Goal: Task Accomplishment & Management: Manage account settings

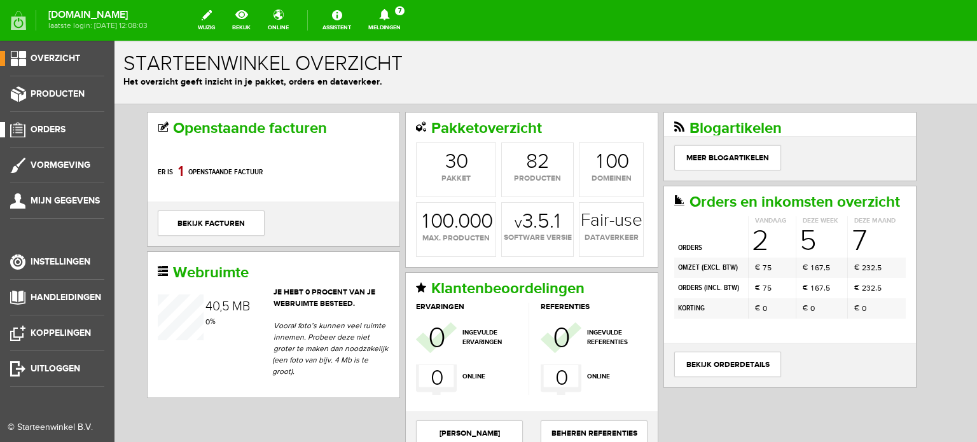
click at [54, 125] on span "Orders" at bounding box center [48, 129] width 35 height 11
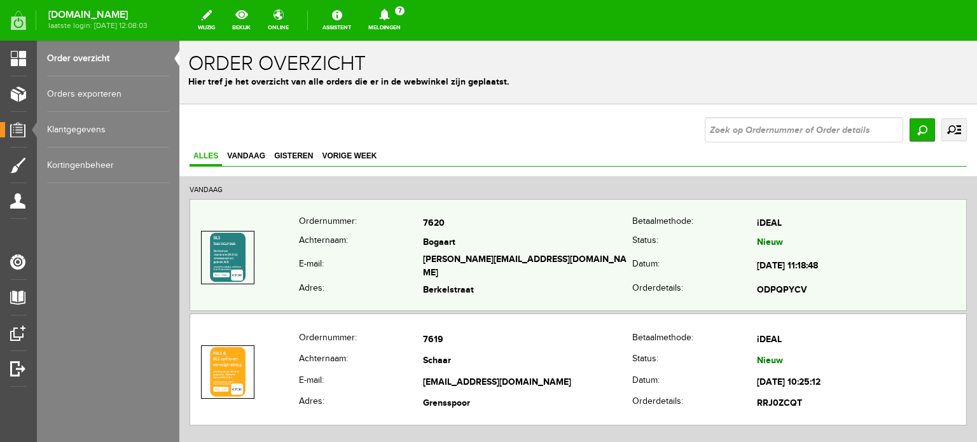
click at [534, 239] on td "Bogaart" at bounding box center [527, 242] width 209 height 18
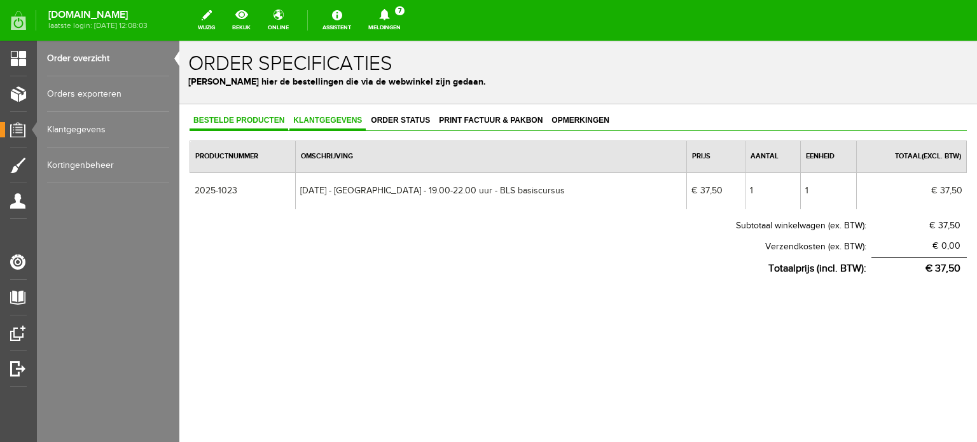
click at [323, 121] on span "Klantgegevens" at bounding box center [327, 120] width 76 height 9
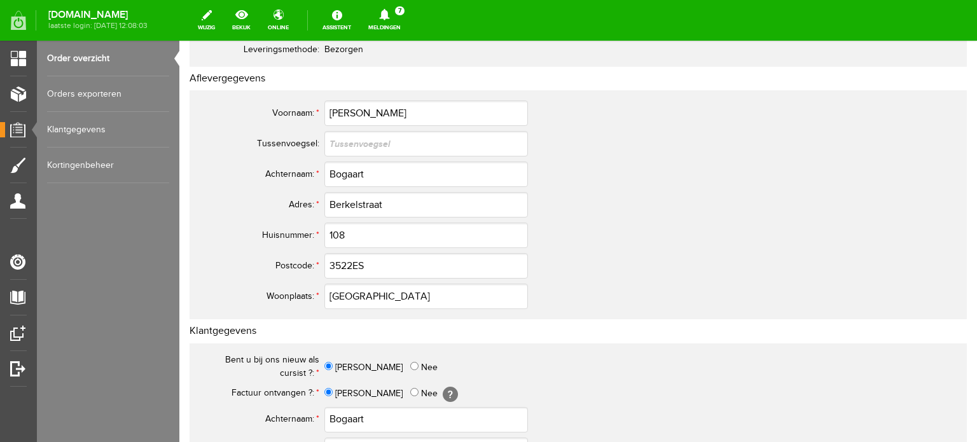
scroll to position [191, 0]
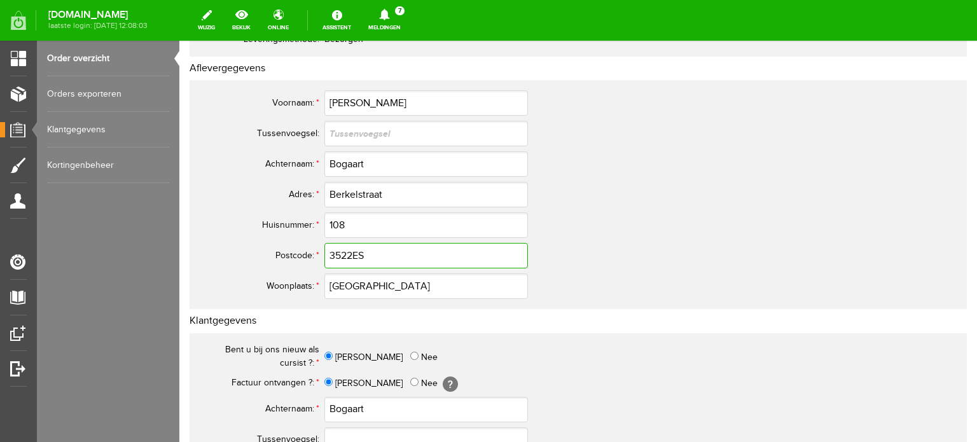
click at [351, 256] on input "3522ES" at bounding box center [426, 255] width 204 height 25
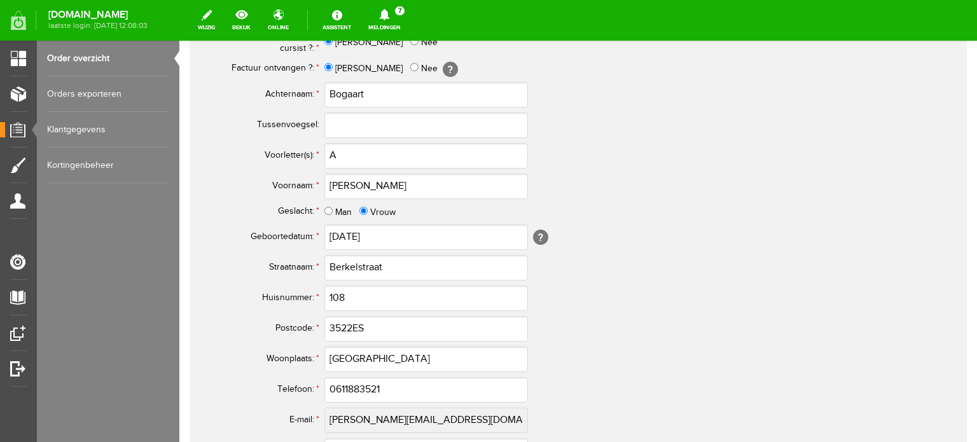
scroll to position [509, 0]
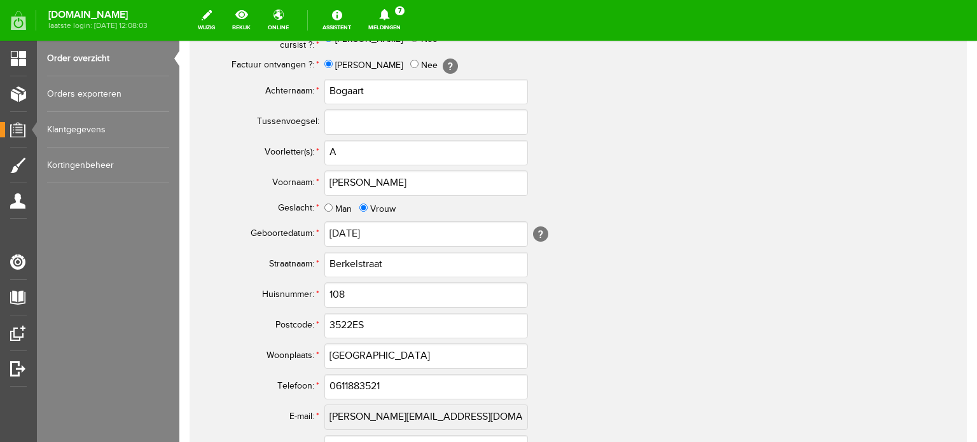
type input "3522 ES"
click at [339, 149] on input "A" at bounding box center [426, 152] width 204 height 25
type input "A."
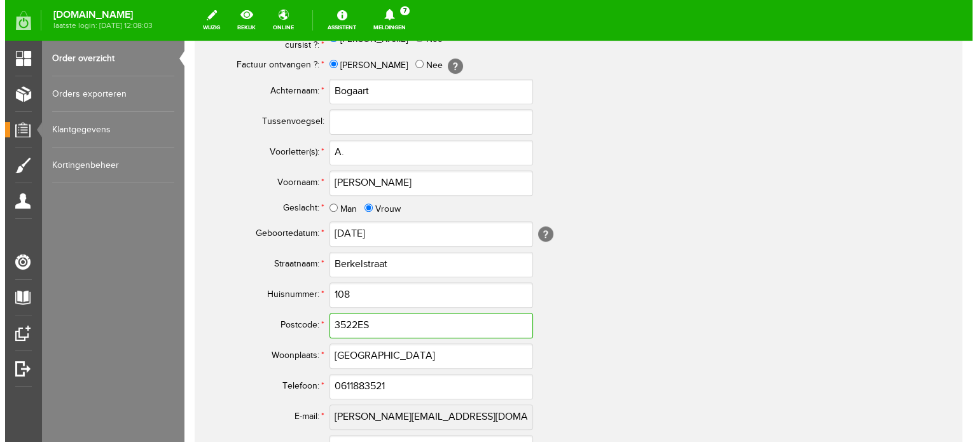
click at [357, 322] on input "3522ES" at bounding box center [431, 325] width 204 height 25
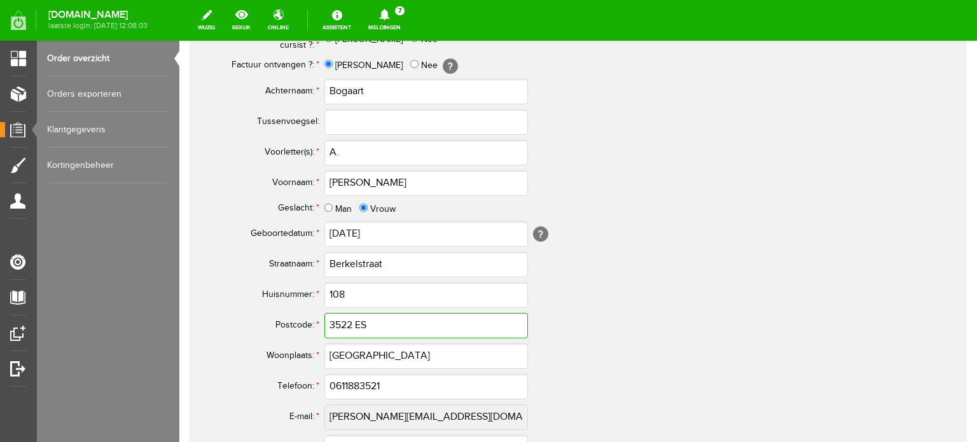
type input "3522 ES"
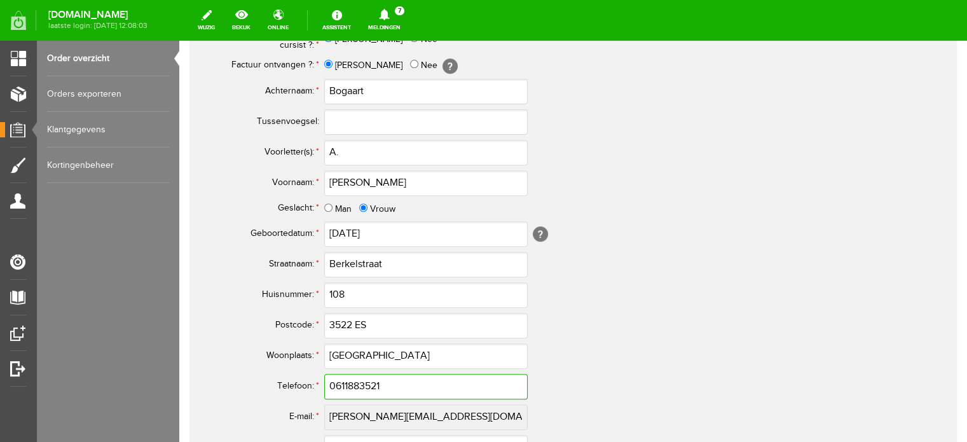
click at [343, 383] on input "0611883521" at bounding box center [426, 386] width 204 height 25
click at [342, 384] on input "0611883521" at bounding box center [426, 386] width 204 height 25
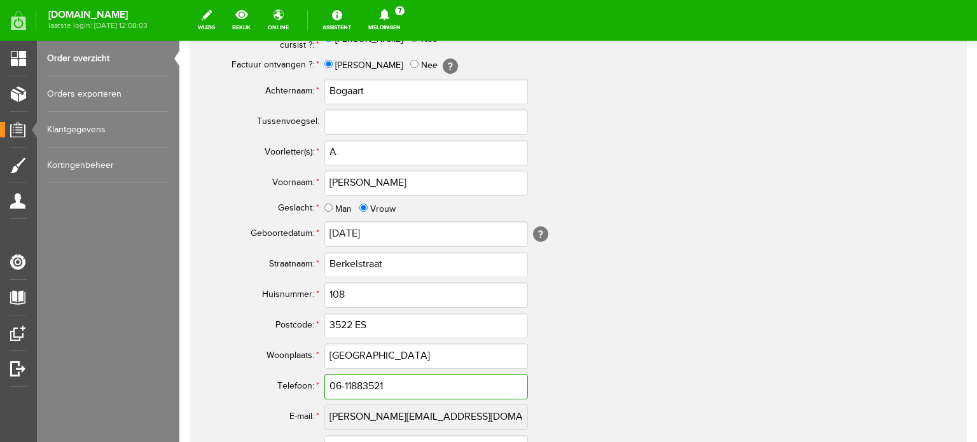
scroll to position [698, 0]
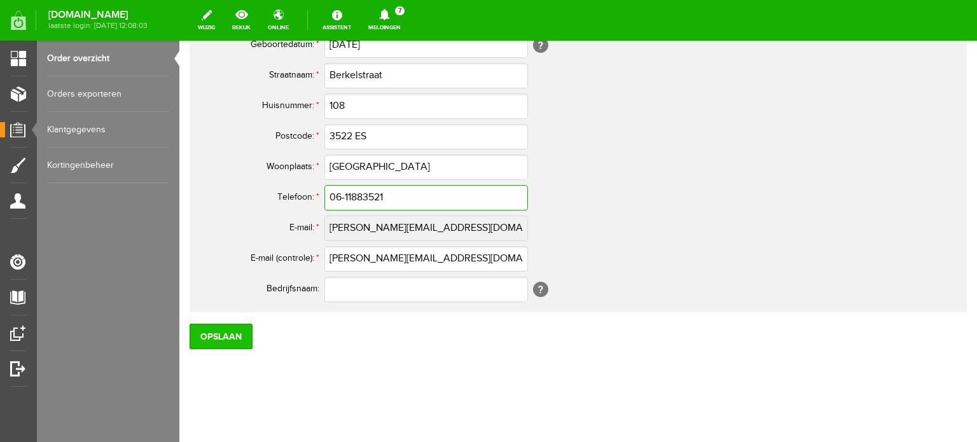
type input "06-11883521"
click at [210, 340] on input "Opslaan" at bounding box center [221, 336] width 63 height 25
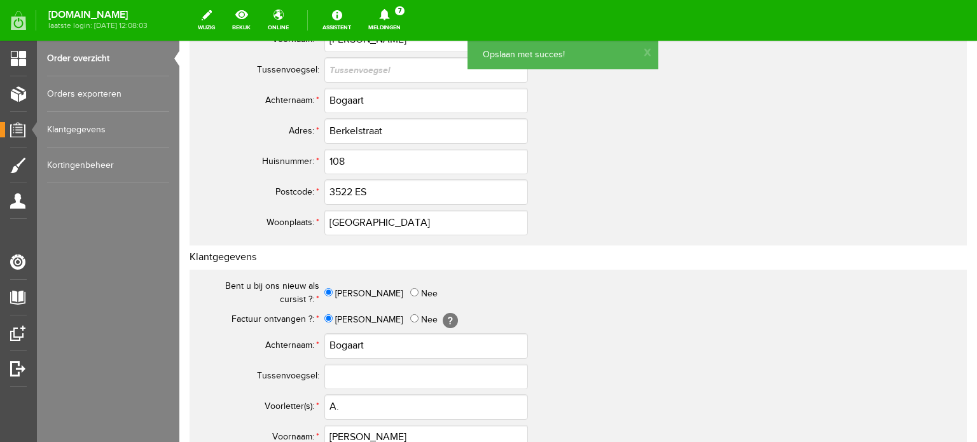
scroll to position [0, 0]
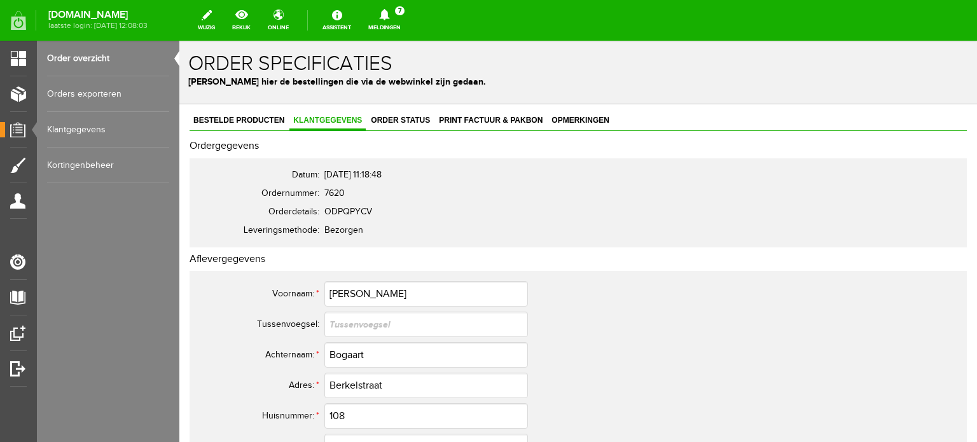
click at [85, 59] on link "Order overzicht" at bounding box center [108, 59] width 122 height 36
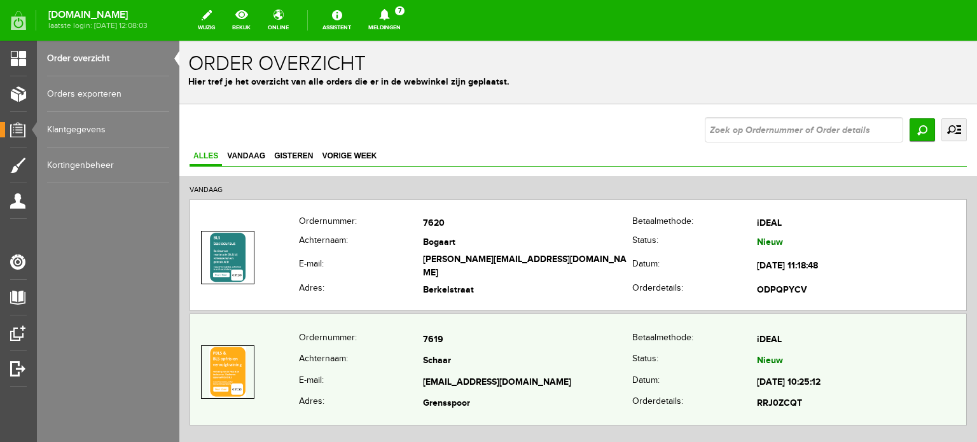
click at [598, 373] on td "[EMAIL_ADDRESS][DOMAIN_NAME]" at bounding box center [527, 383] width 209 height 22
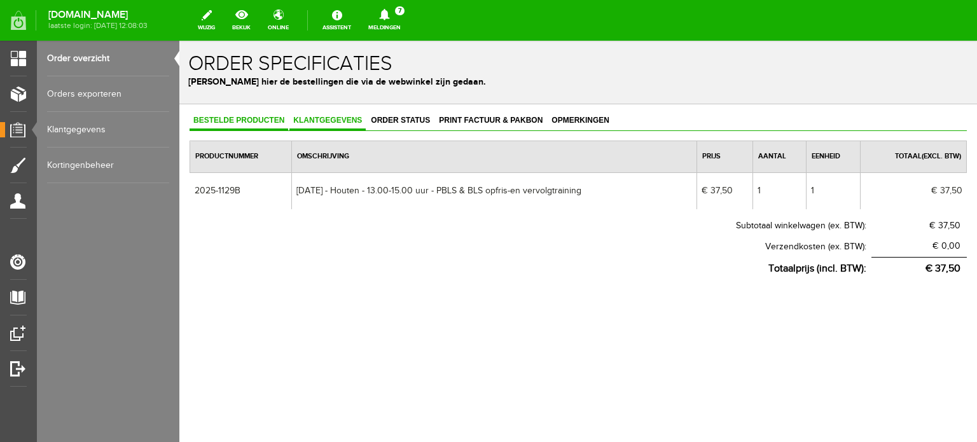
click at [342, 120] on span "Klantgegevens" at bounding box center [327, 120] width 76 height 9
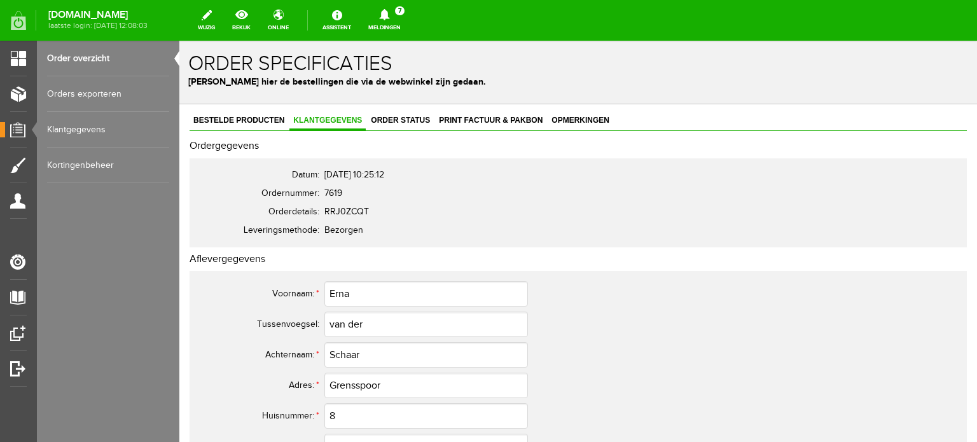
click at [78, 55] on link "Order overzicht" at bounding box center [108, 59] width 122 height 36
